Goal: Information Seeking & Learning: Learn about a topic

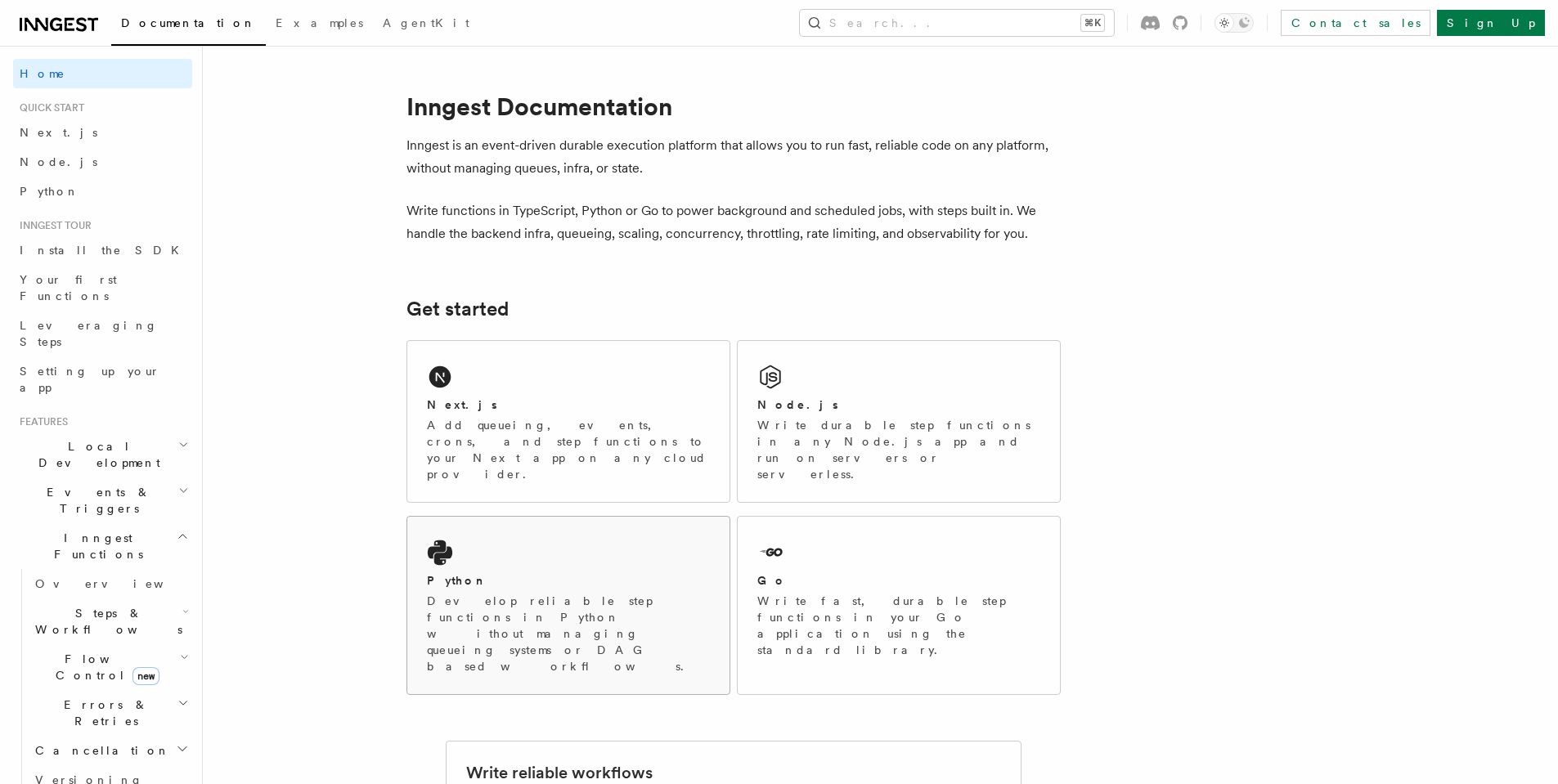
click at [597, 516] on div "Python Develop reliable step functions in Python without managing queueing syst…" at bounding box center [568, 605] width 322 height 177
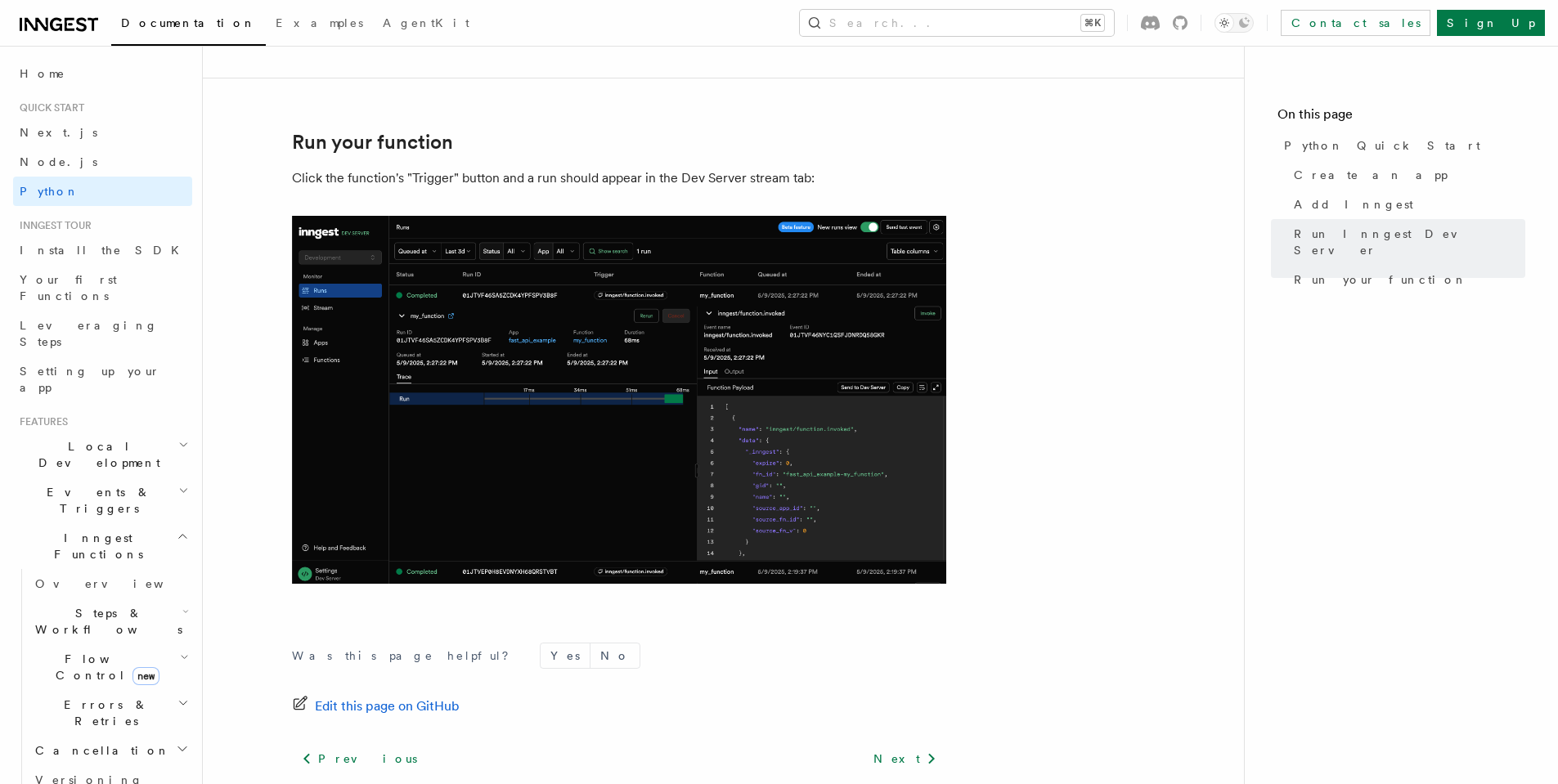
scroll to position [3350, 0]
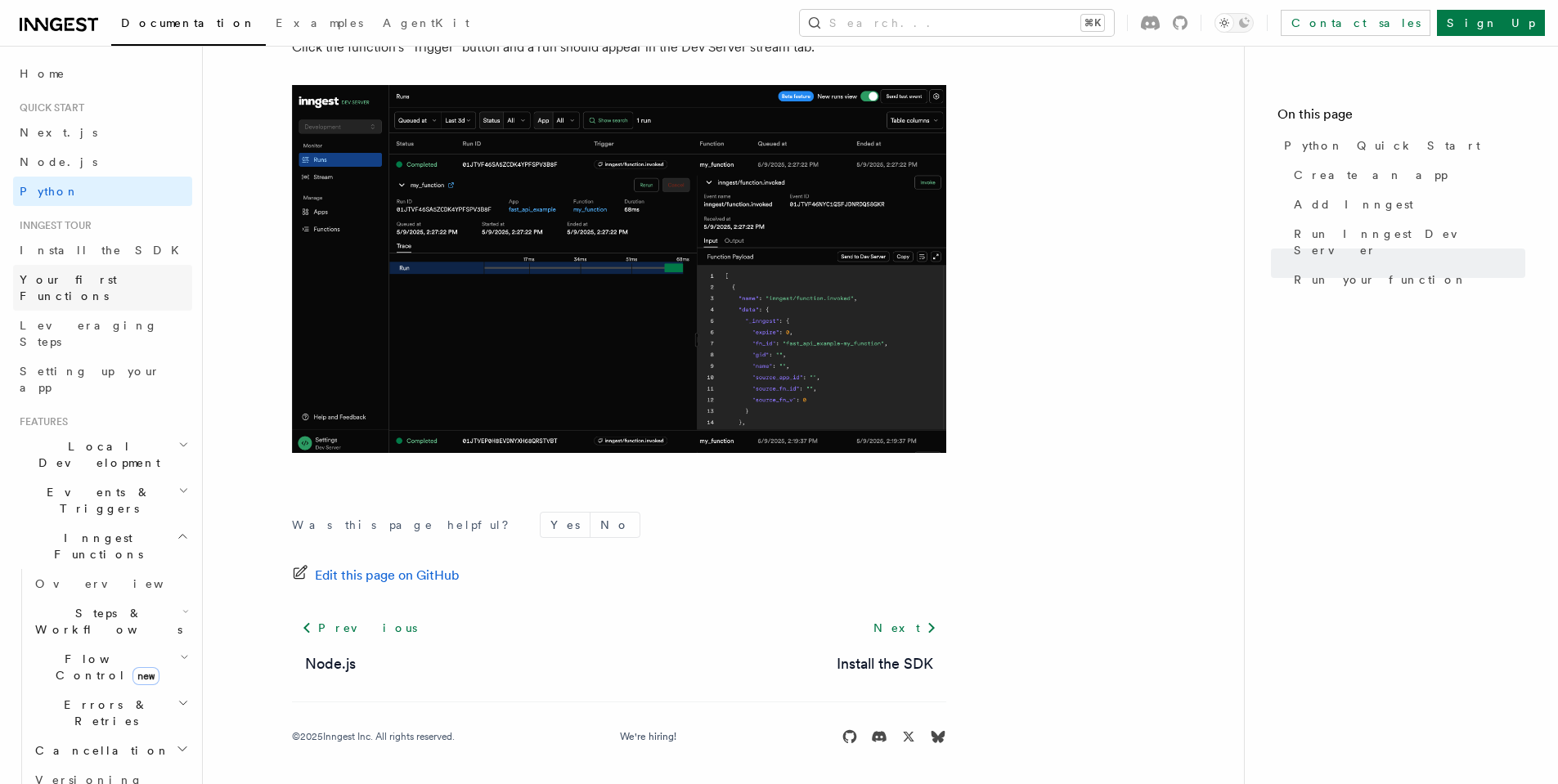
click at [113, 268] on link "Your first Functions" at bounding box center [102, 287] width 179 height 46
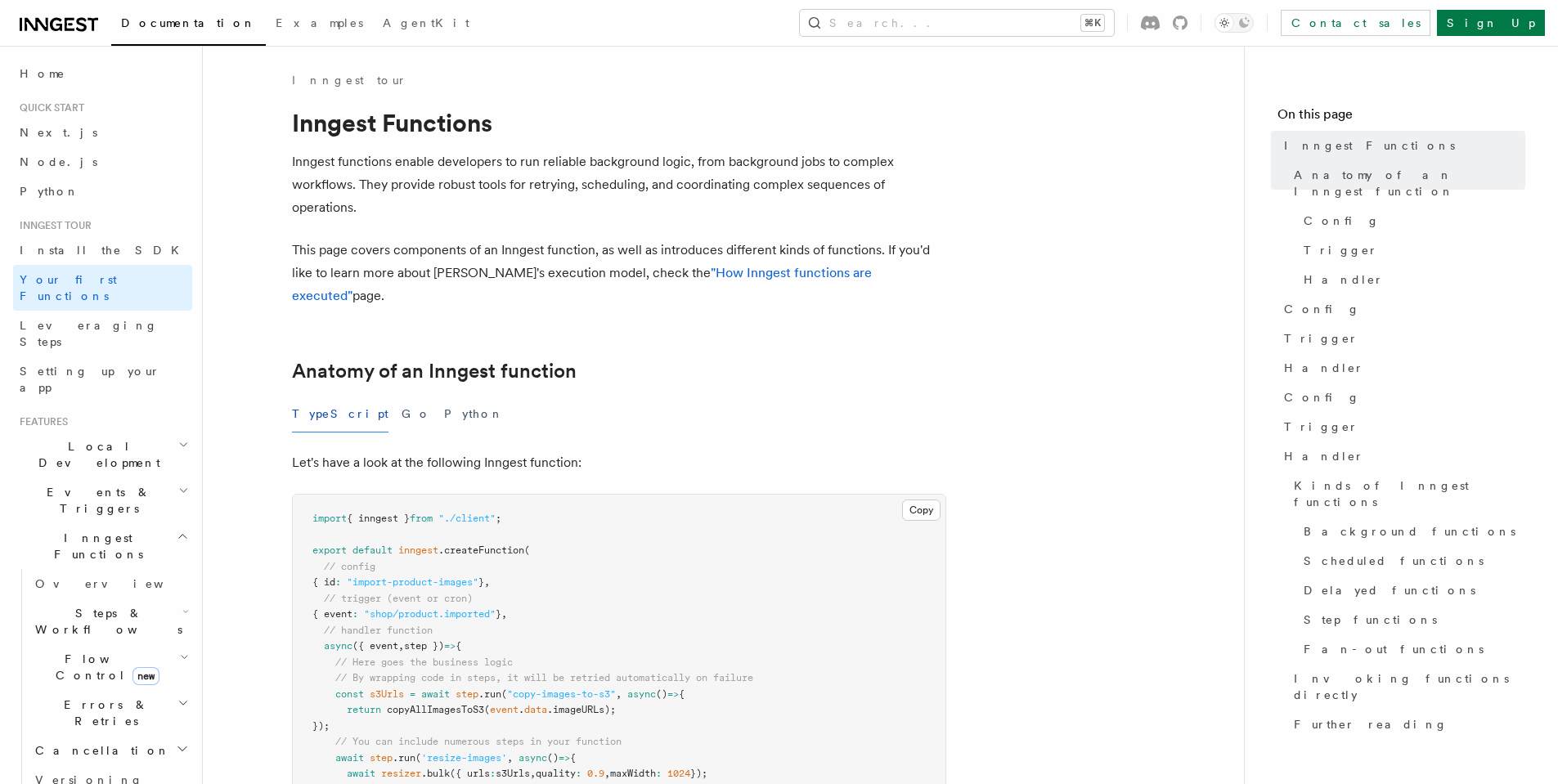
click at [162, 432] on h2 "Local Development" at bounding box center [102, 454] width 179 height 46
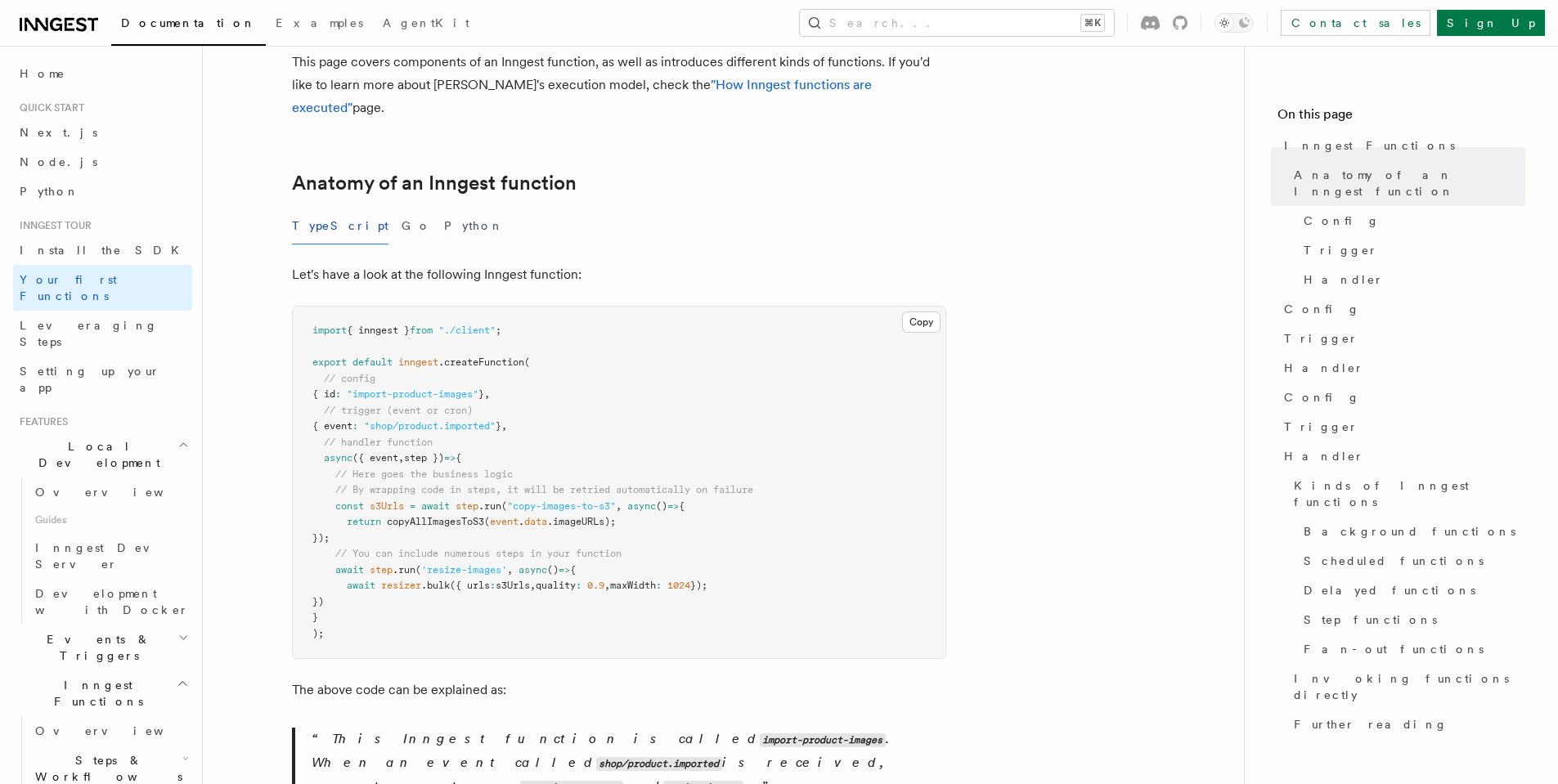
scroll to position [124, 0]
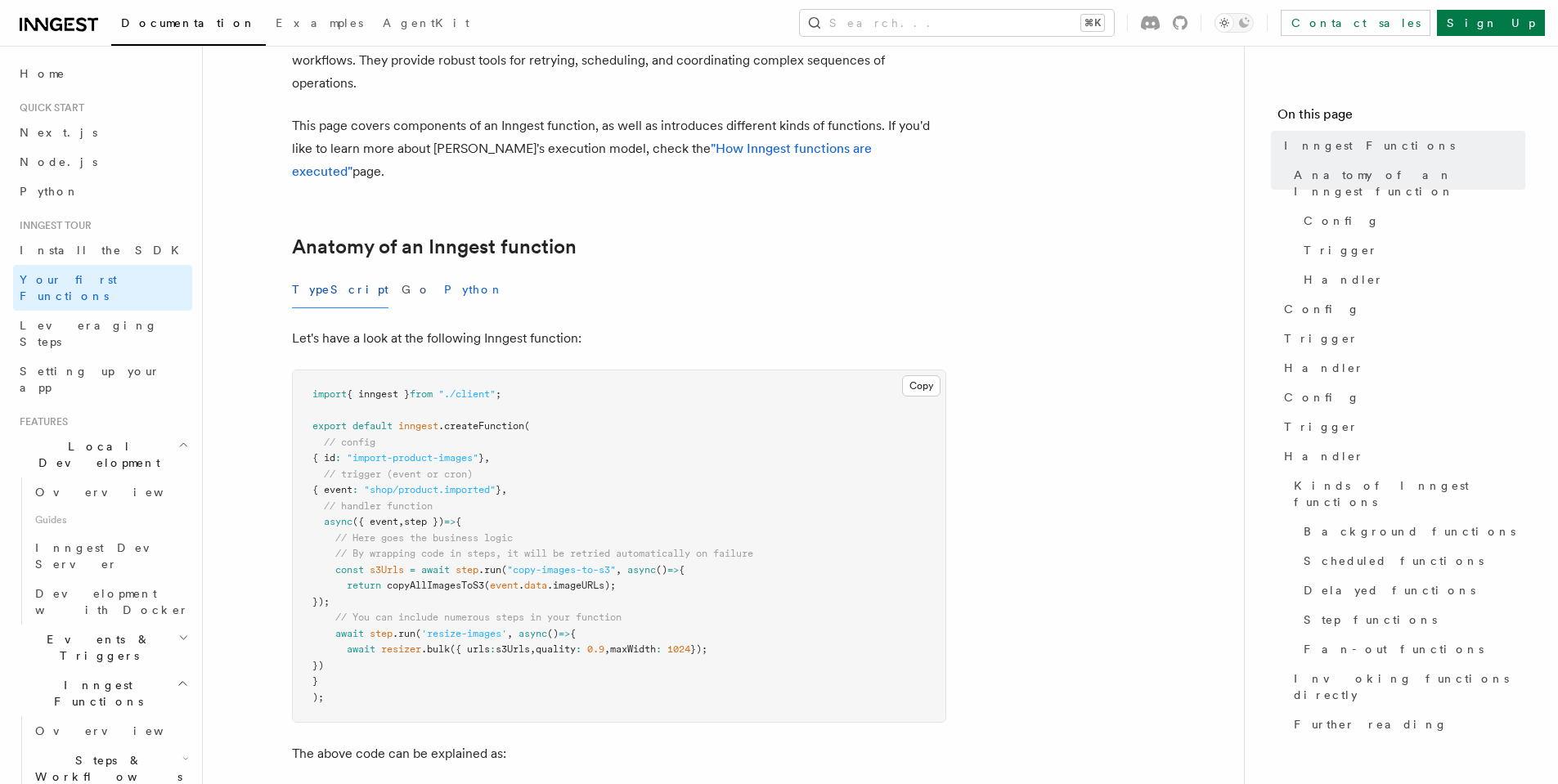
click at [444, 271] on button "Python" at bounding box center [474, 290] width 59 height 37
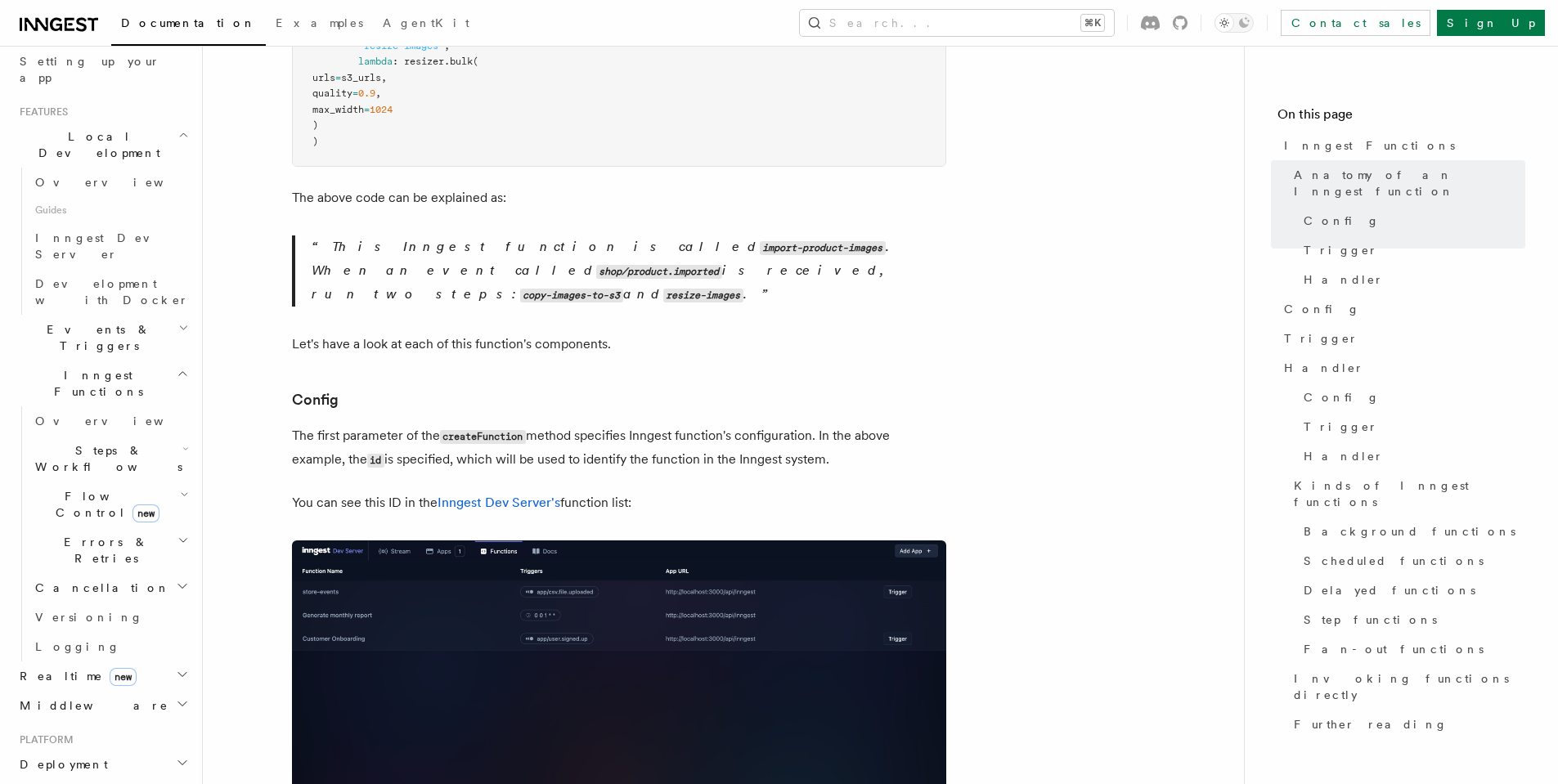
scroll to position [547, 0]
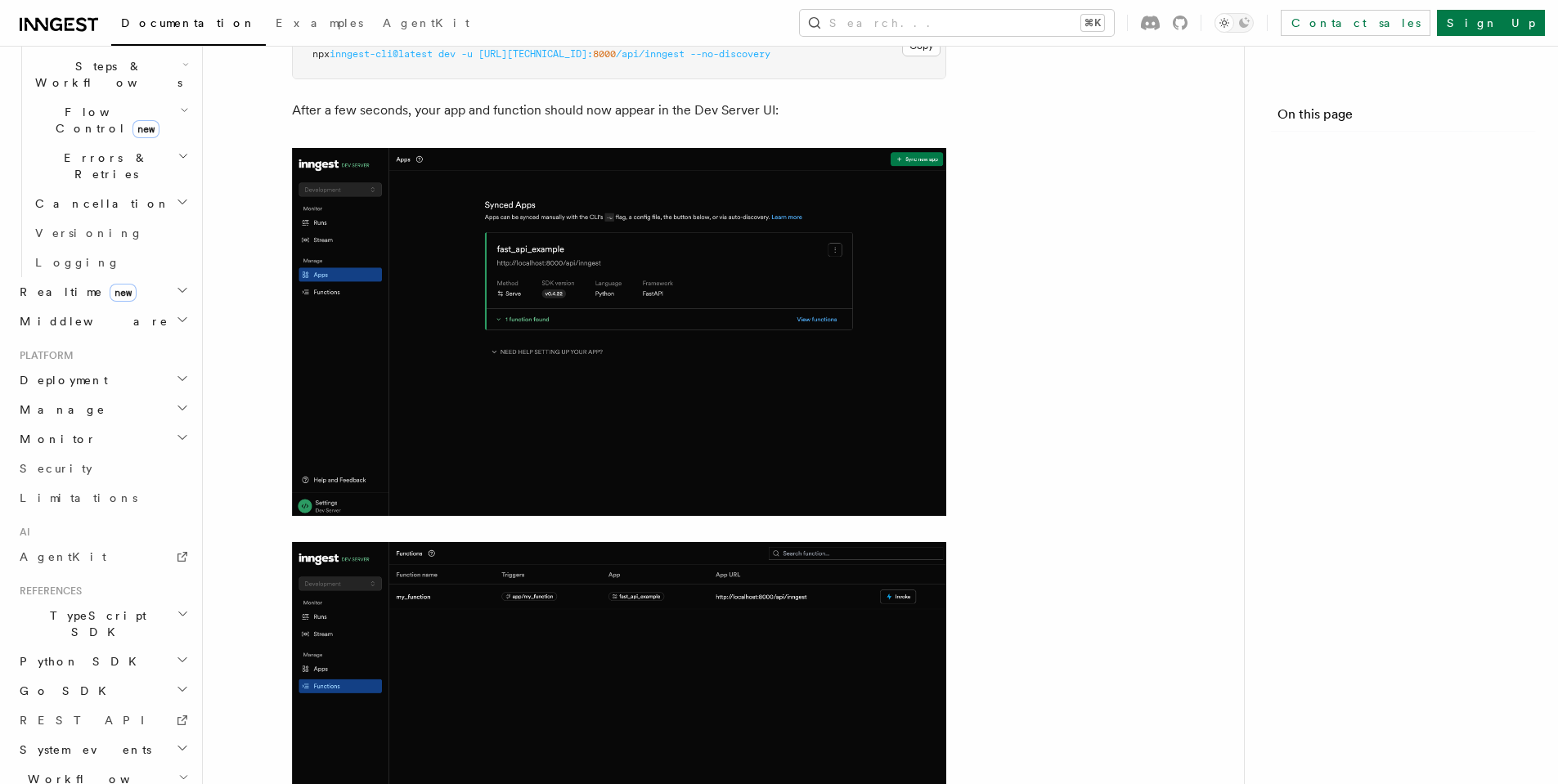
scroll to position [524, 0]
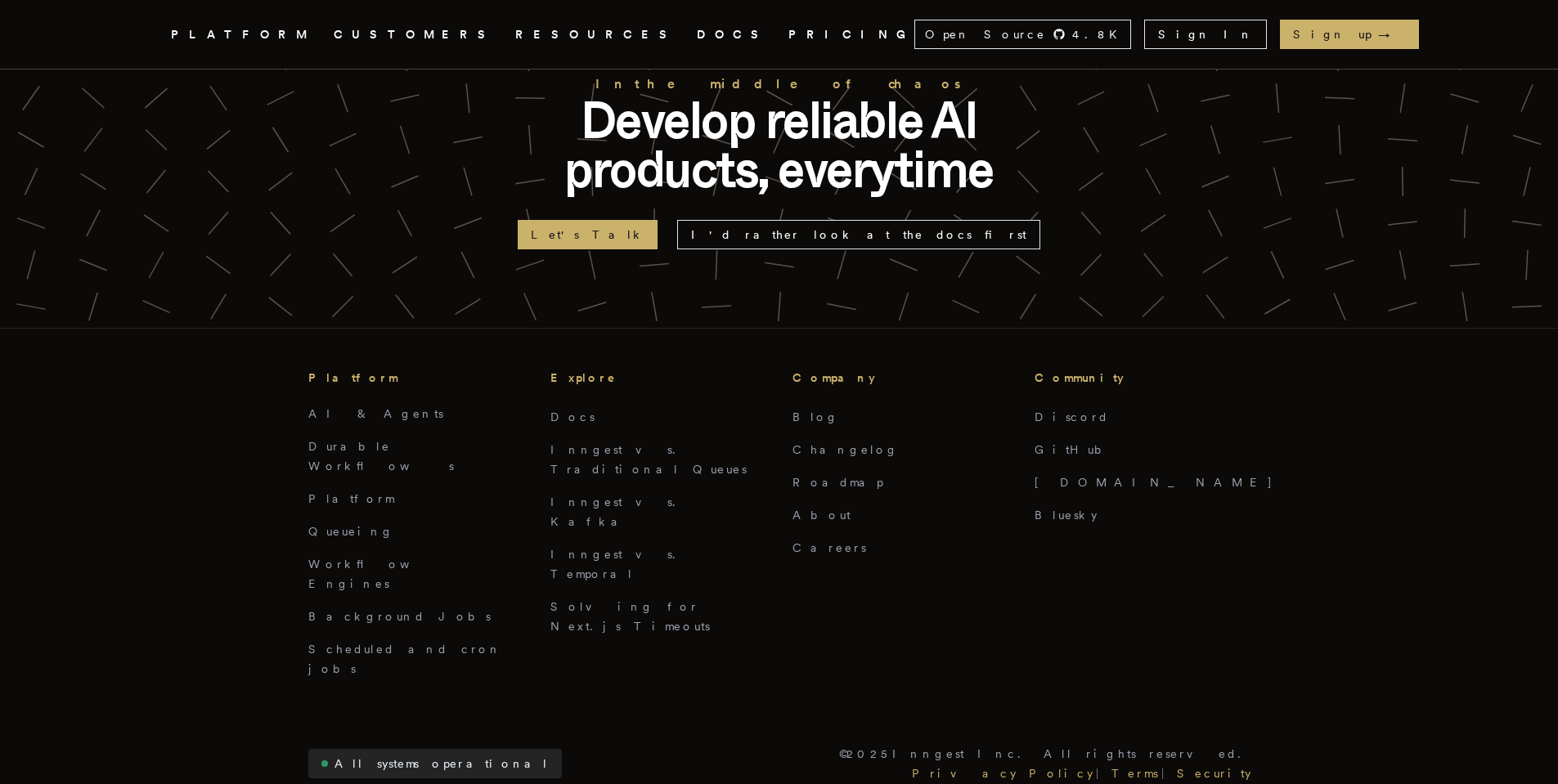
scroll to position [6735, 0]
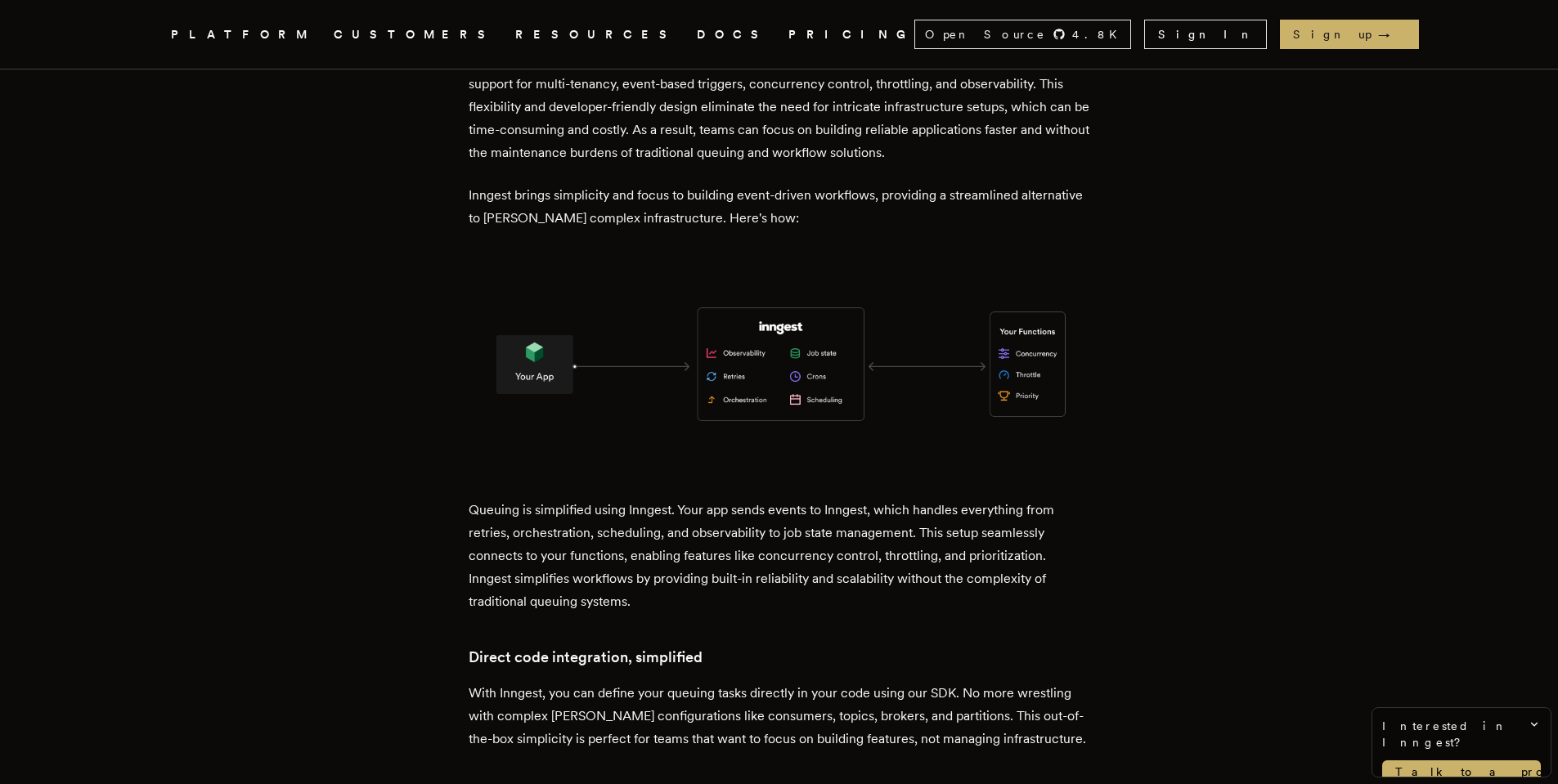
scroll to position [2366, 0]
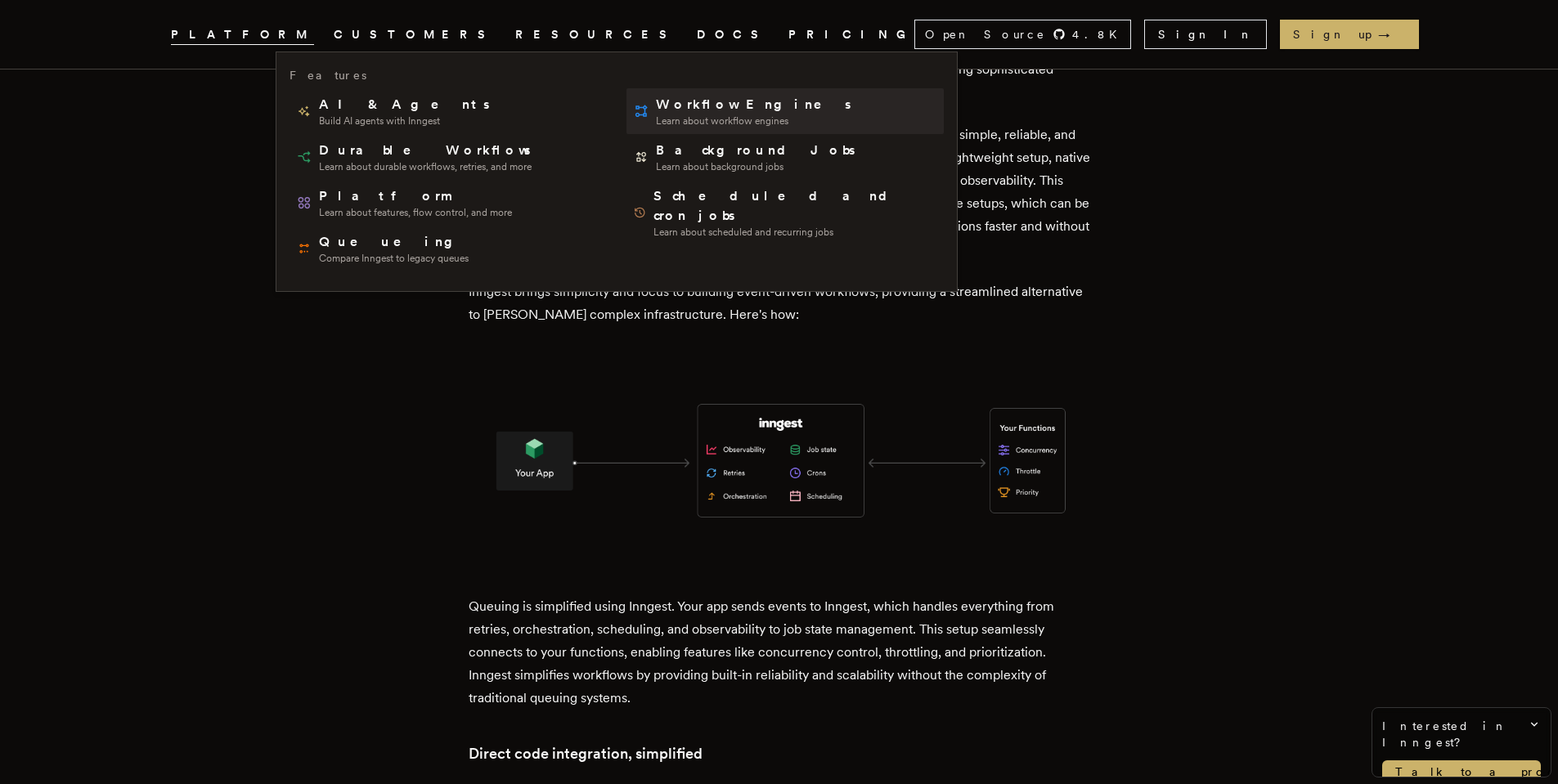
click at [656, 97] on span "Workflow Engines" at bounding box center [754, 104] width 198 height 20
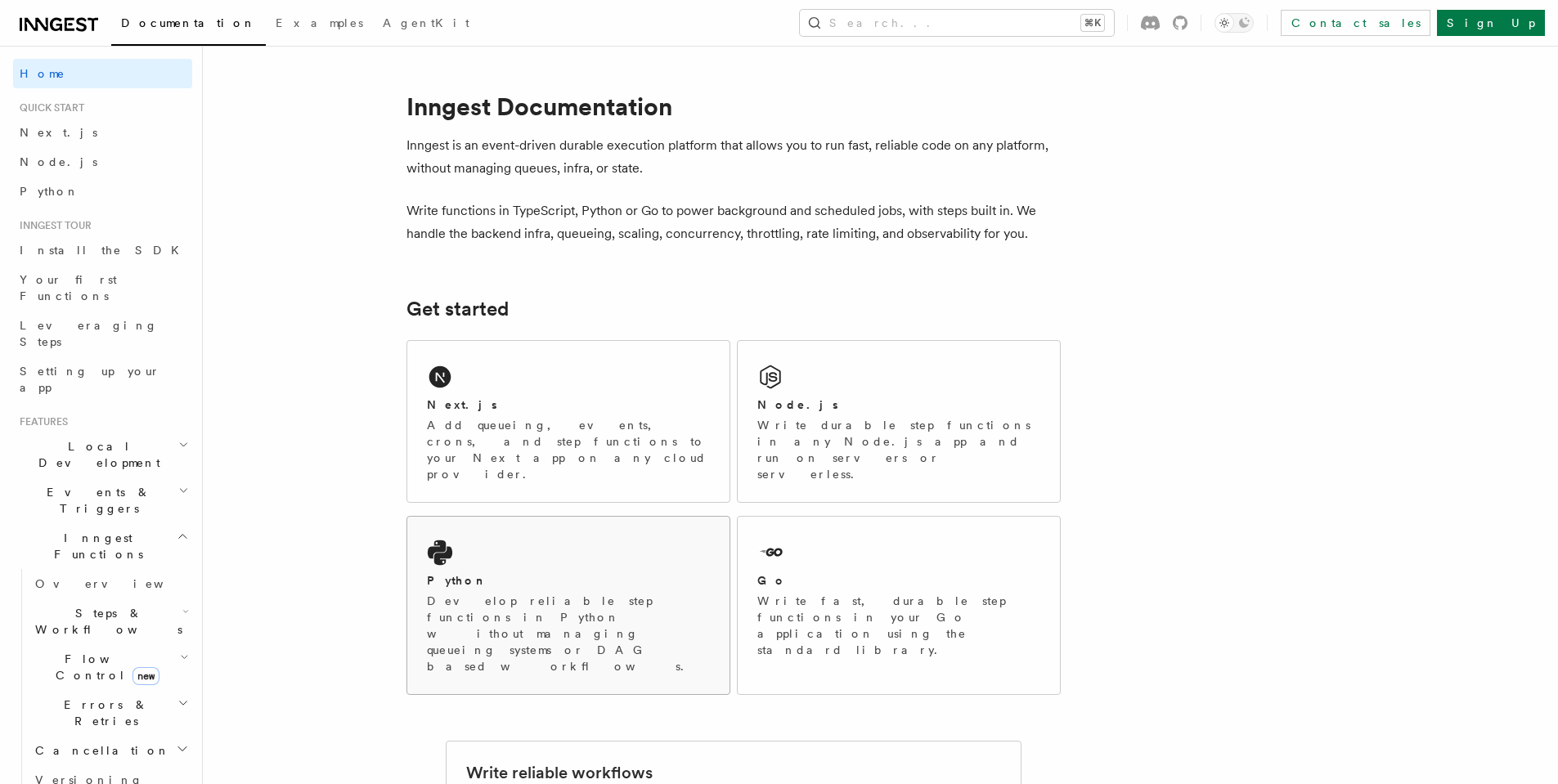
click at [646, 534] on div "Python Develop reliable step functions in Python without managing queueing syst…" at bounding box center [568, 605] width 322 height 177
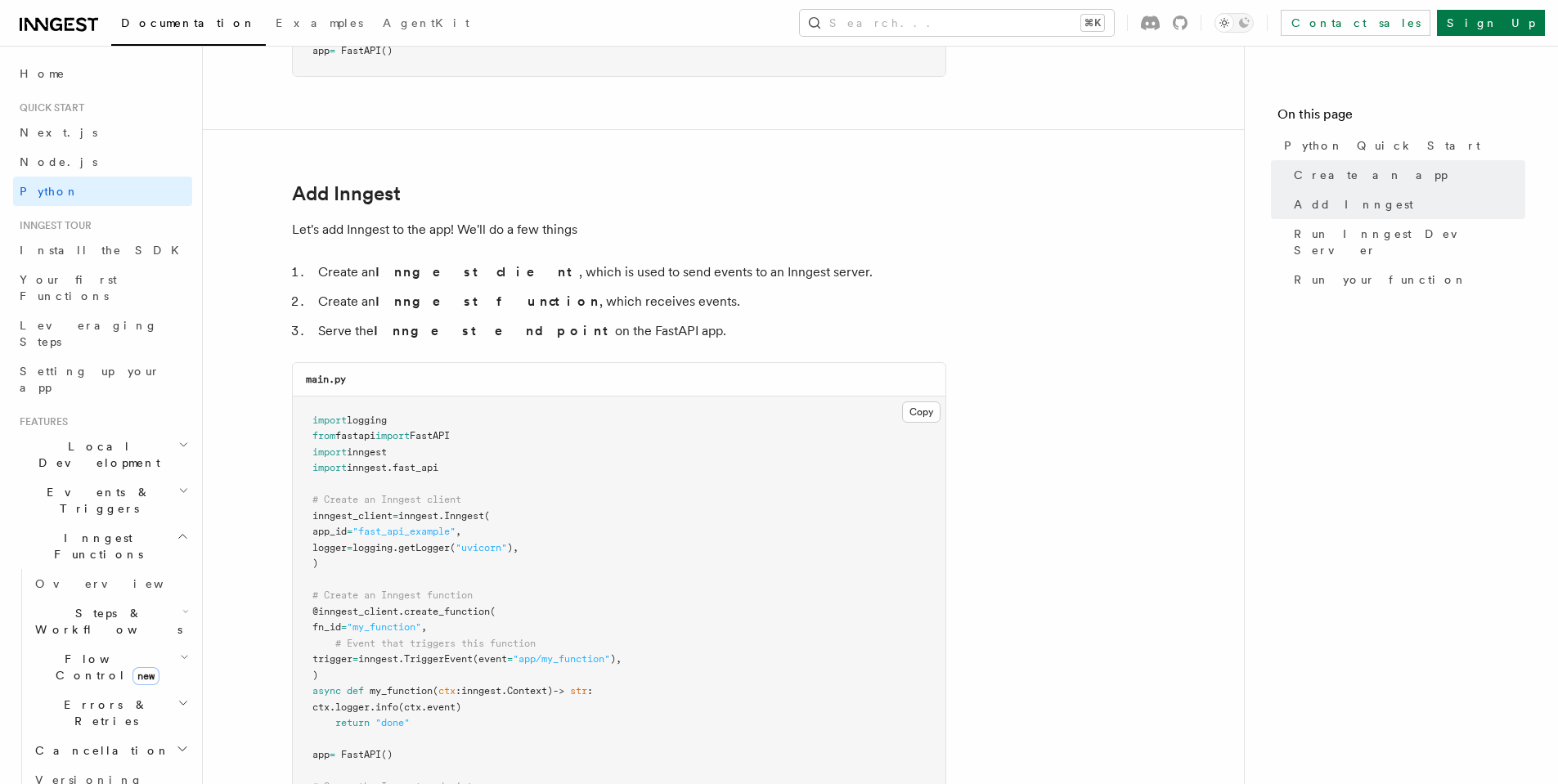
scroll to position [861, 0]
